Goal: Information Seeking & Learning: Learn about a topic

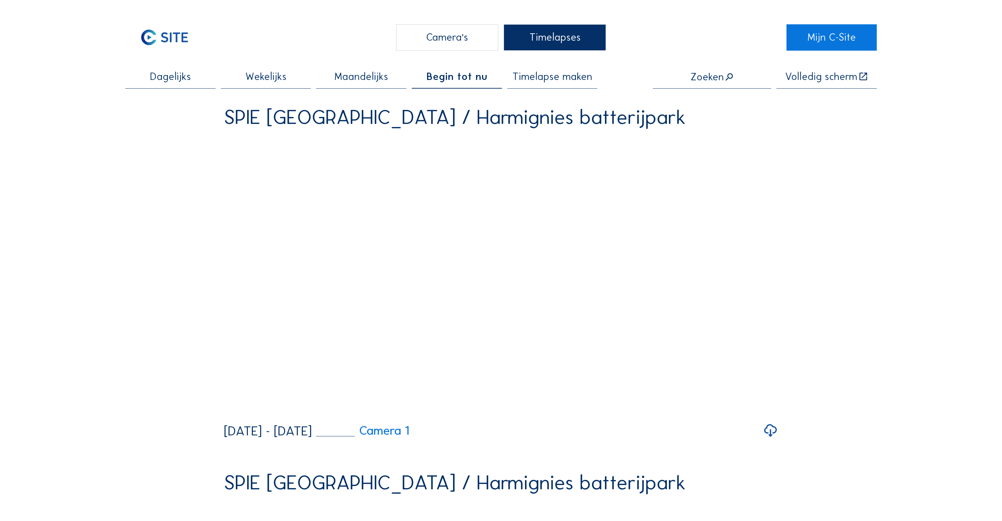
click at [451, 41] on div "Camera's" at bounding box center [447, 37] width 102 height 26
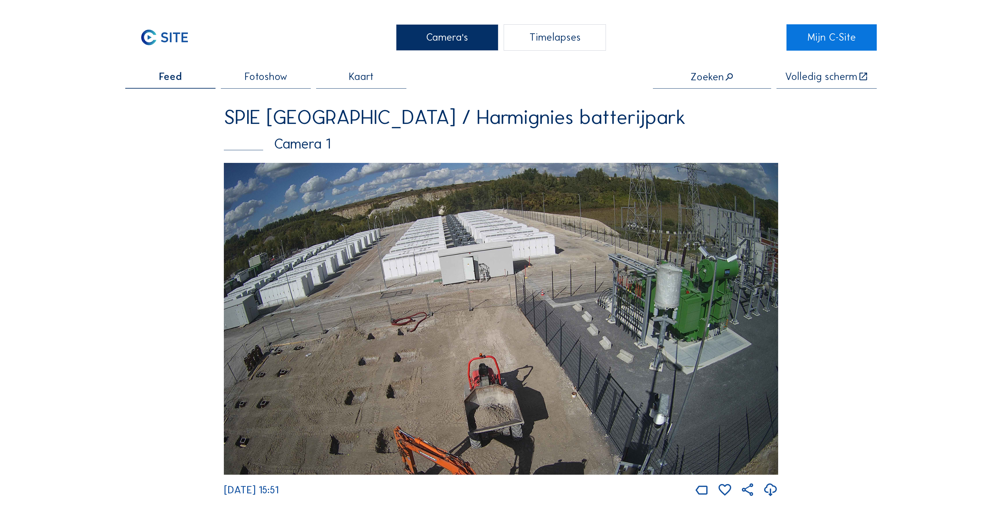
click at [541, 38] on div "Timelapses" at bounding box center [555, 37] width 102 height 26
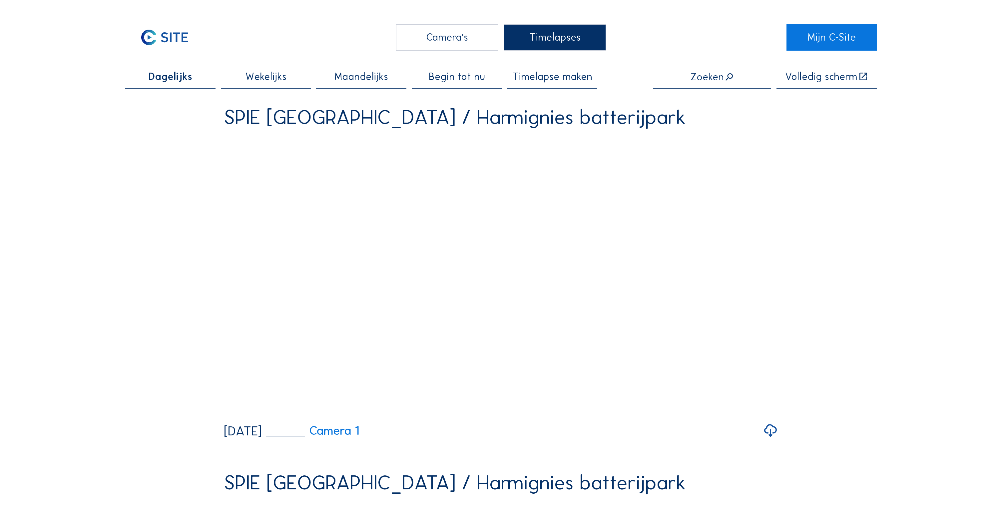
click at [363, 80] on span "Maandelijks" at bounding box center [361, 77] width 54 height 10
click at [261, 78] on span "Wekelijks" at bounding box center [266, 77] width 41 height 10
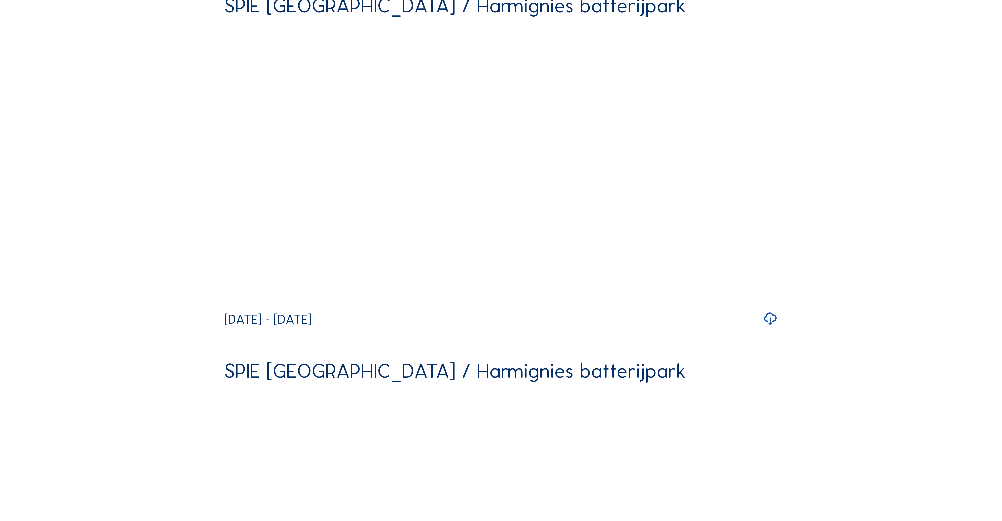
scroll to position [3664, 0]
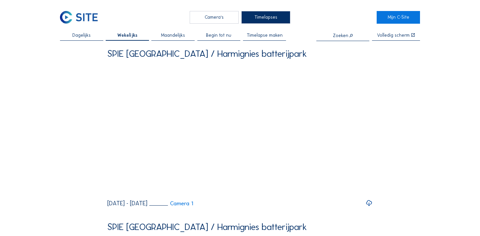
scroll to position [0, 0]
click at [176, 38] on span "Maandelijks" at bounding box center [173, 35] width 24 height 5
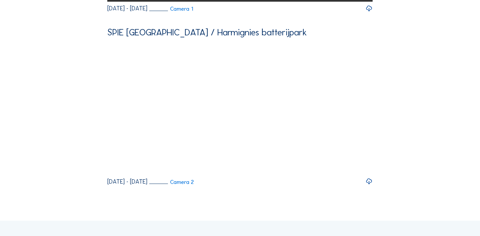
scroll to position [1926, 0]
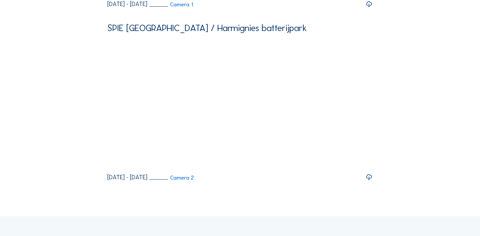
click at [369, 8] on icon at bounding box center [368, 4] width 7 height 8
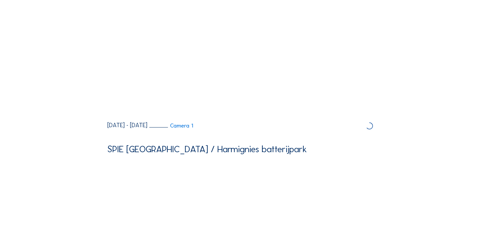
scroll to position [1735, 0]
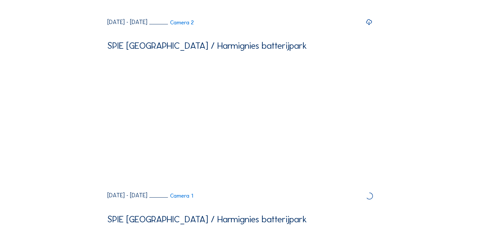
click at [369, 26] on icon at bounding box center [368, 22] width 7 height 8
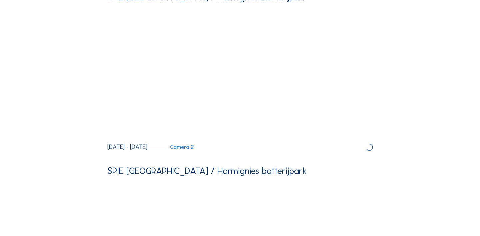
scroll to position [1607, 0]
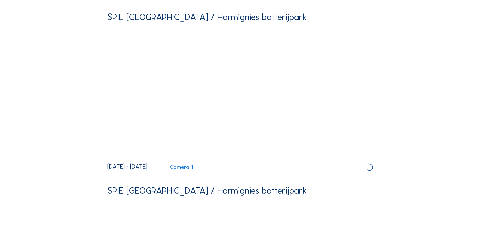
scroll to position [1375, 0]
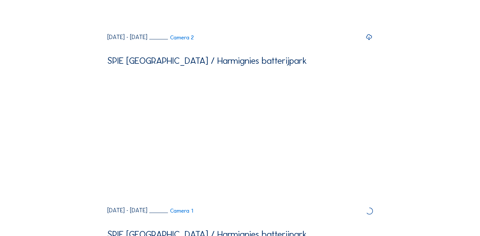
click at [368, 41] on icon at bounding box center [368, 37] width 7 height 8
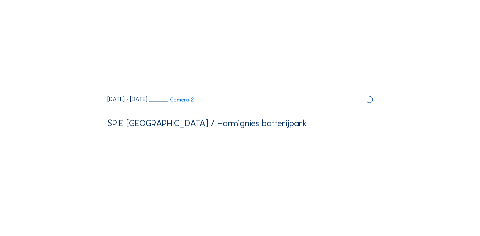
scroll to position [1236, 0]
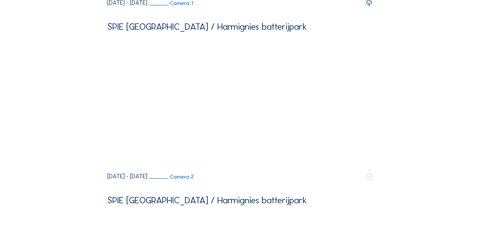
click at [369, 7] on icon at bounding box center [368, 3] width 7 height 8
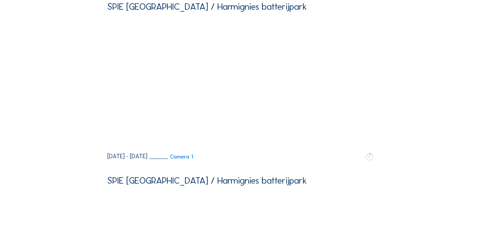
scroll to position [1066, 0]
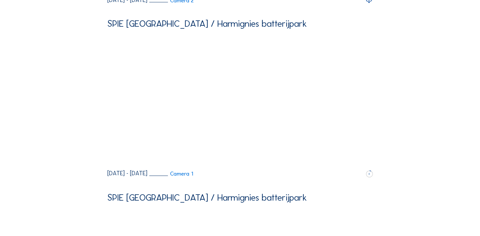
click at [370, 4] on icon at bounding box center [368, 0] width 7 height 8
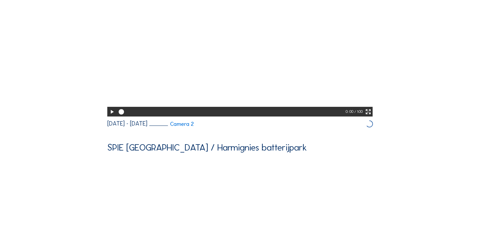
scroll to position [917, 0]
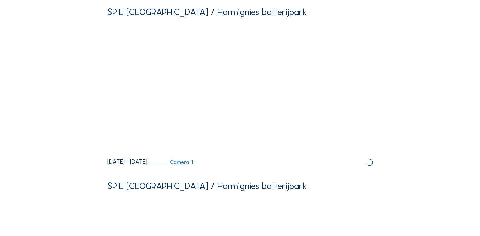
scroll to position [689, 0]
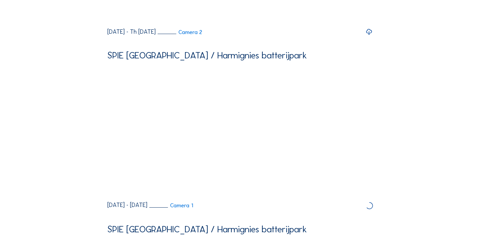
click at [368, 36] on icon at bounding box center [368, 32] width 7 height 8
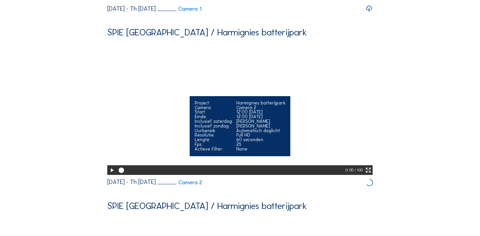
scroll to position [532, 0]
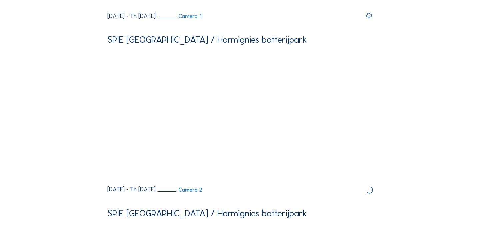
click at [369, 20] on icon at bounding box center [368, 16] width 7 height 8
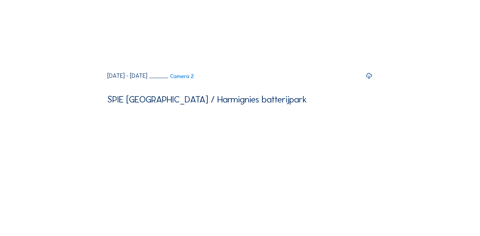
scroll to position [299, 0]
click at [369, 80] on icon at bounding box center [368, 76] width 7 height 8
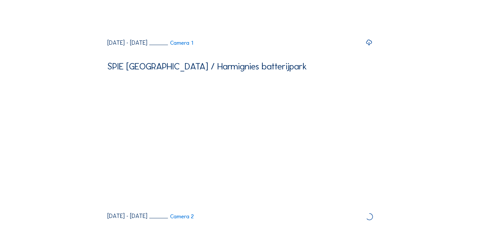
scroll to position [120, 0]
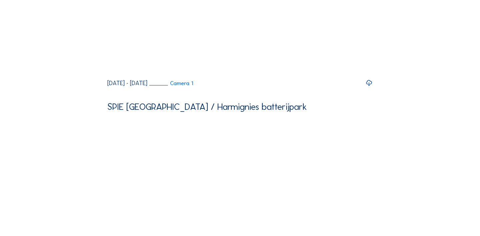
click at [368, 87] on icon at bounding box center [368, 83] width 7 height 8
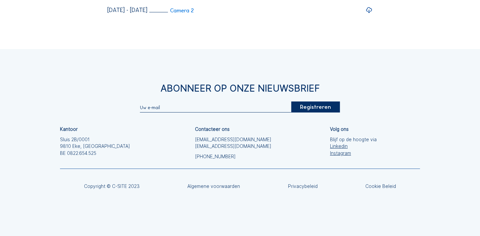
scroll to position [2111, 0]
click at [369, 14] on icon at bounding box center [368, 10] width 7 height 8
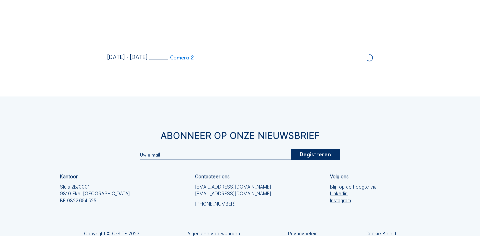
scroll to position [2045, 0]
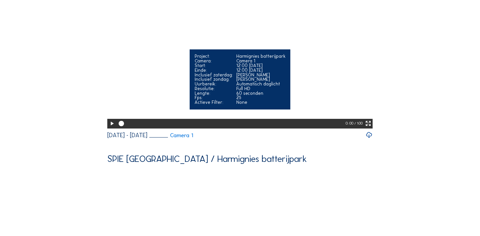
scroll to position [69, 0]
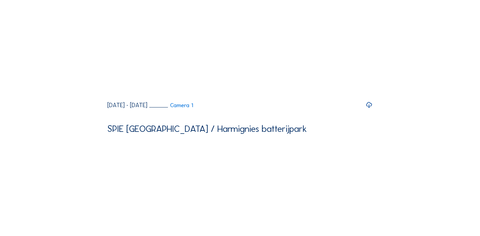
click at [368, 109] on icon at bounding box center [368, 105] width 7 height 8
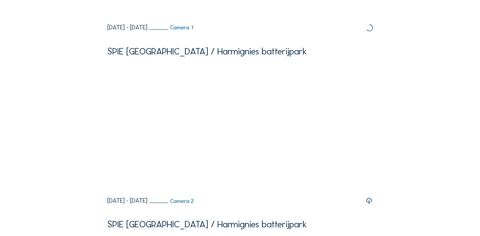
scroll to position [186, 0]
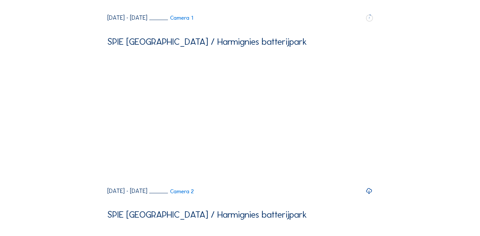
click at [367, 195] on icon at bounding box center [368, 191] width 7 height 8
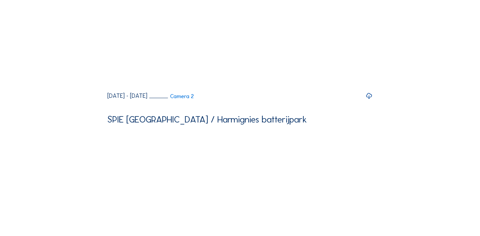
scroll to position [972, 0]
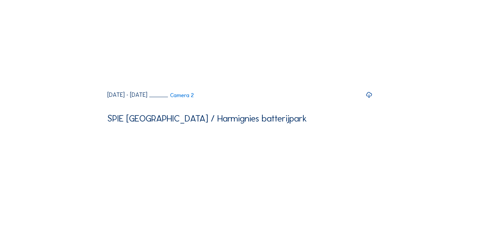
click at [369, 99] on icon at bounding box center [368, 95] width 7 height 8
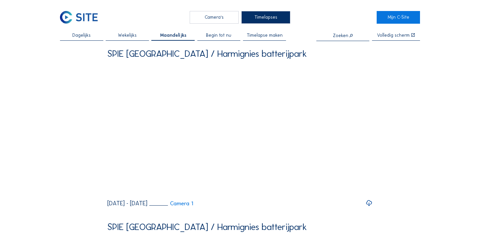
scroll to position [0, 0]
click at [218, 35] on span "Begin tot nu" at bounding box center [218, 35] width 25 height 5
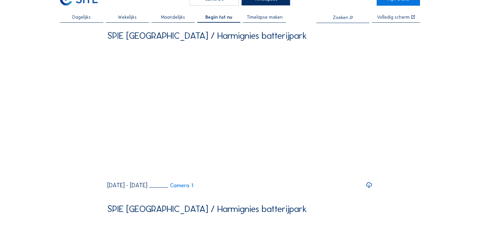
scroll to position [19, 0]
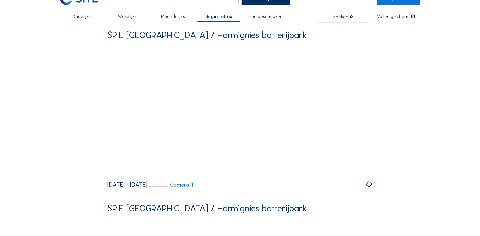
click at [368, 188] on icon at bounding box center [368, 184] width 7 height 8
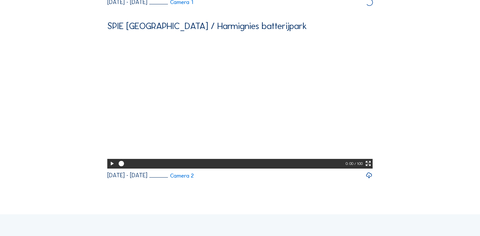
scroll to position [202, 0]
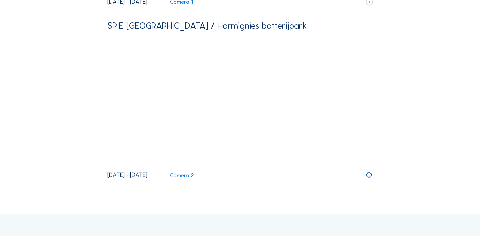
click at [369, 179] on icon at bounding box center [368, 175] width 7 height 8
